Goal: Check status

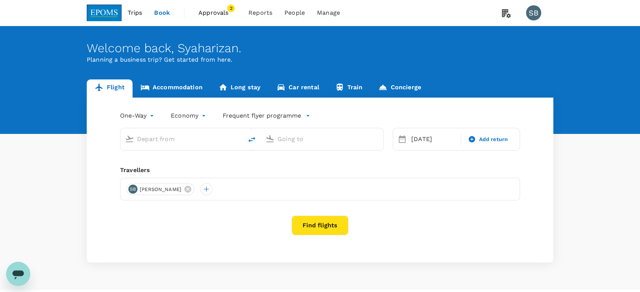
click at [218, 15] on span "Approvals" at bounding box center [217, 12] width 38 height 9
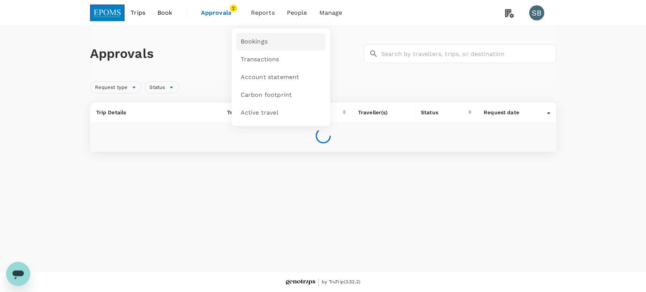
click at [272, 40] on link "Bookings" at bounding box center [280, 42] width 89 height 18
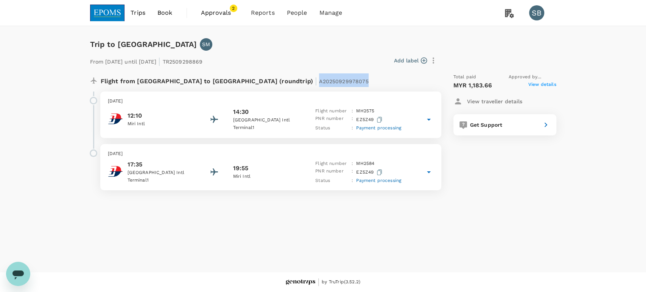
drag, startPoint x: 289, startPoint y: 80, endPoint x: 239, endPoint y: 81, distance: 50.0
click at [239, 81] on div "Flight from Malaysia to Malaysia (roundtrip) | A20250929978075" at bounding box center [246, 80] width 290 height 14
copy span "A20250929978075"
click at [285, 111] on div "14:30" at bounding box center [267, 112] width 68 height 9
